Goal: Use online tool/utility: Use online tool/utility

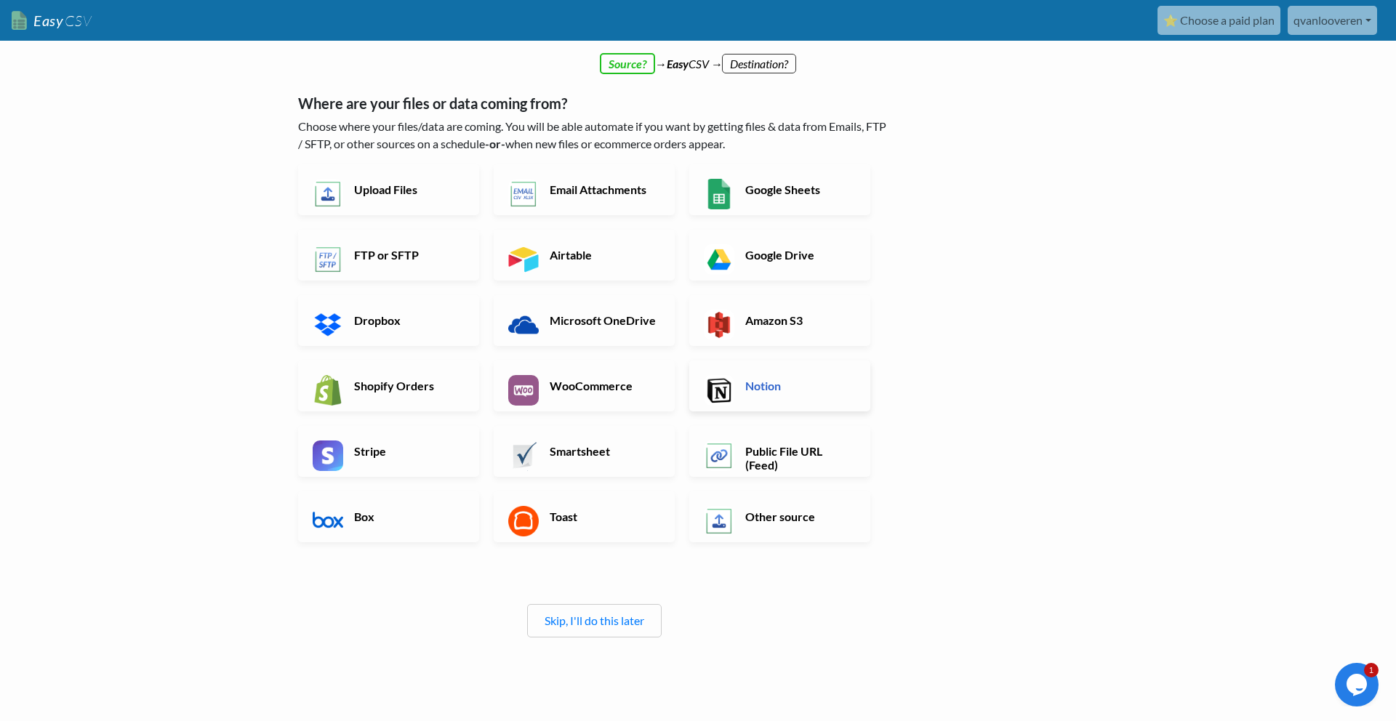
click at [730, 376] on img at bounding box center [719, 390] width 31 height 31
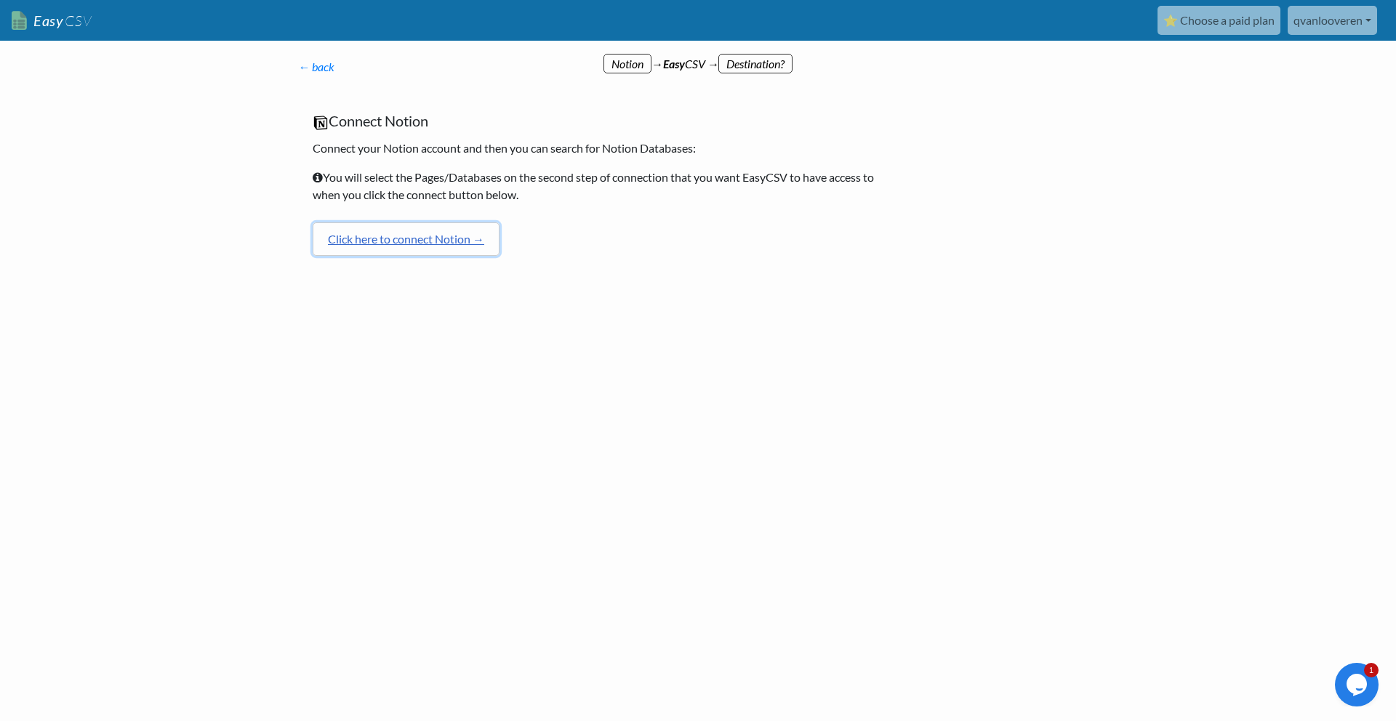
click at [408, 236] on link "Click here to connect Notion →" at bounding box center [406, 239] width 187 height 33
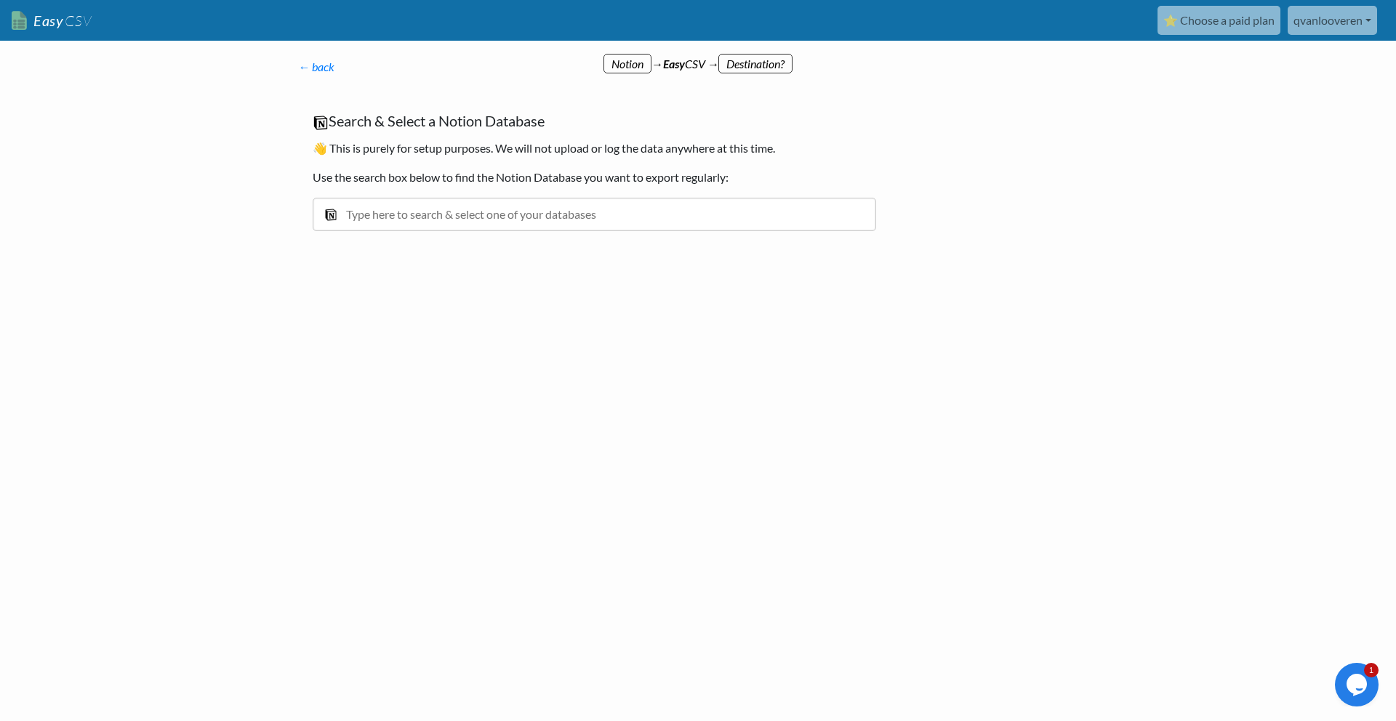
click at [464, 218] on input "text" at bounding box center [595, 214] width 564 height 33
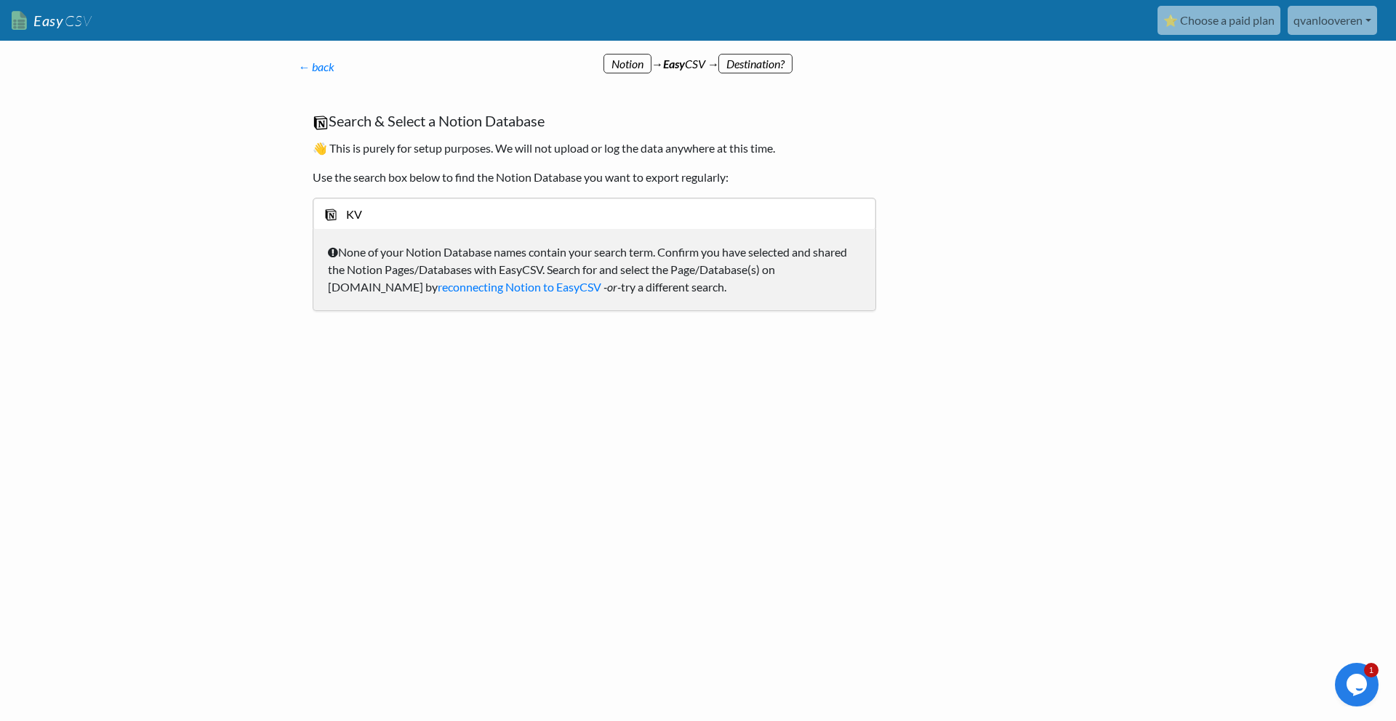
type input "K"
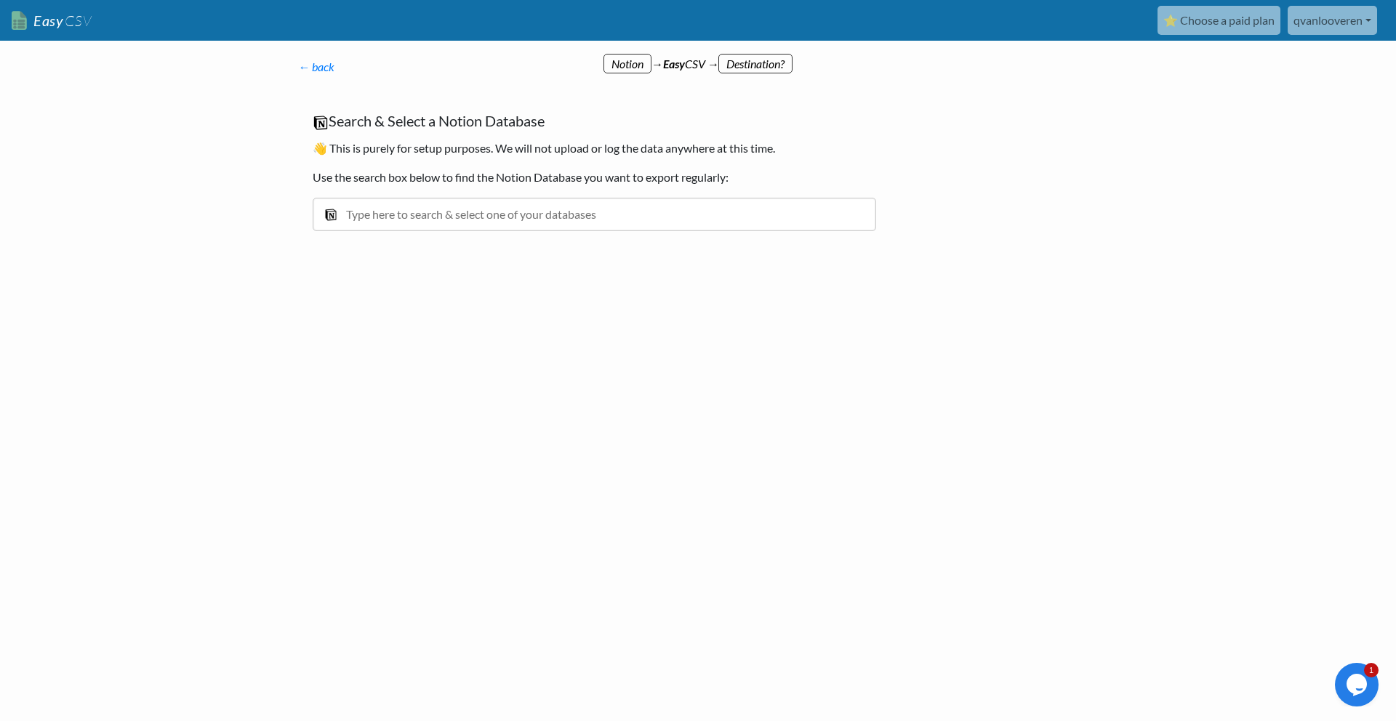
click at [438, 215] on input "text" at bounding box center [595, 214] width 564 height 33
type input "Recruitment"
